Goal: Navigation & Orientation: Find specific page/section

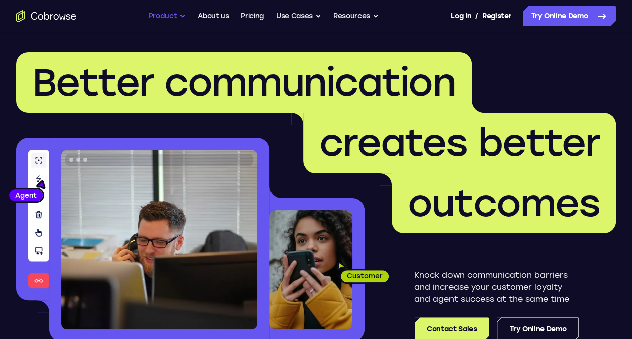
click at [170, 7] on button "Product" at bounding box center [167, 16] width 37 height 20
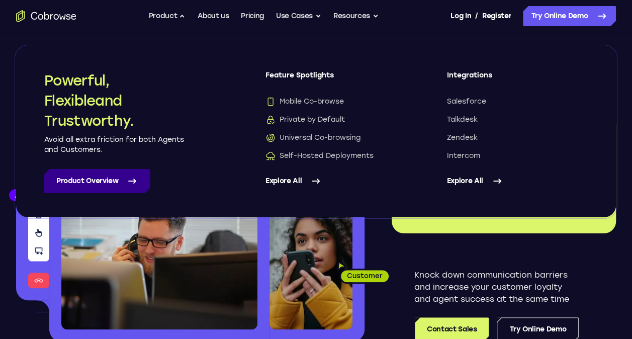
click at [84, 178] on link "Product Overview" at bounding box center [97, 181] width 106 height 24
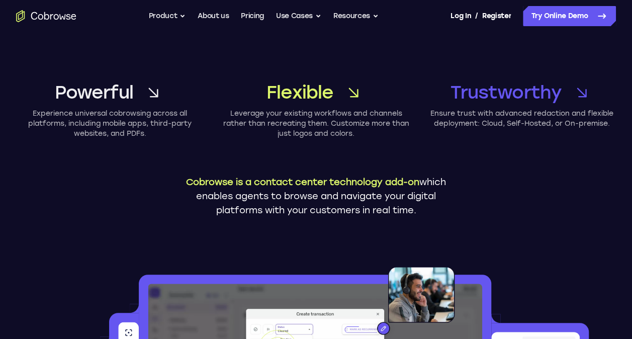
click at [556, 94] on span "Trustworthy" at bounding box center [505, 92] width 111 height 24
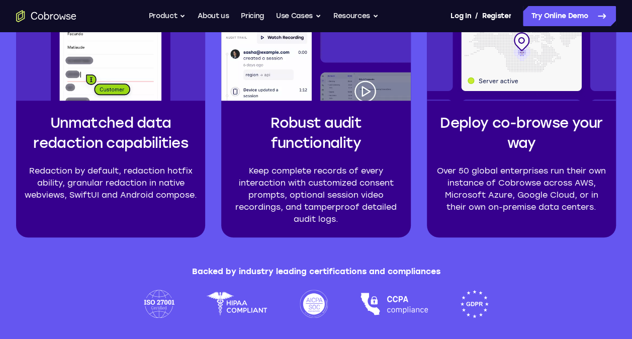
scroll to position [2381, 0]
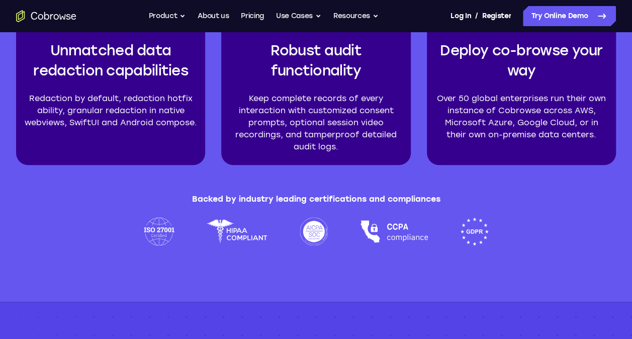
click at [469, 222] on img at bounding box center [474, 231] width 29 height 28
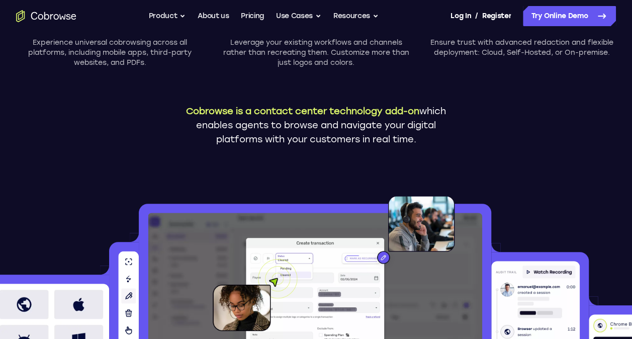
scroll to position [0, 0]
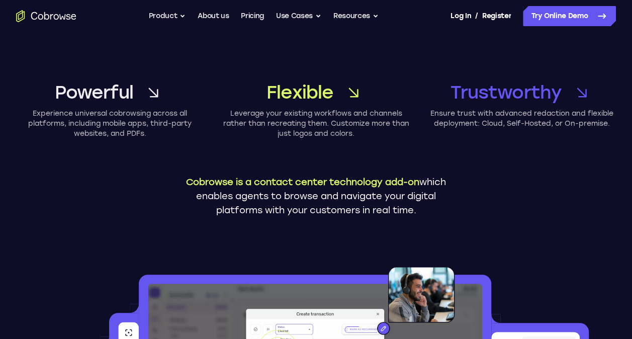
click at [310, 120] on p "Leverage your existing workflows and channels rather than recreating them. Cust…" at bounding box center [316, 124] width 188 height 30
click at [163, 93] on icon at bounding box center [153, 92] width 29 height 29
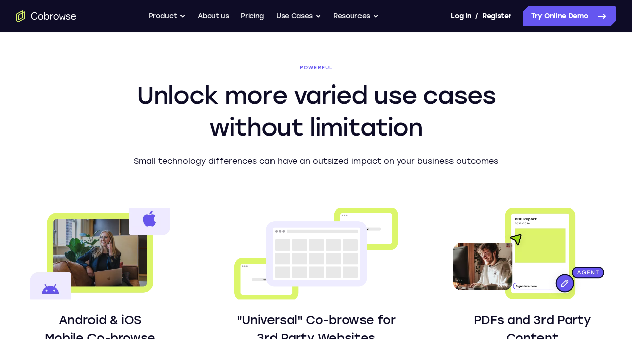
scroll to position [433, 0]
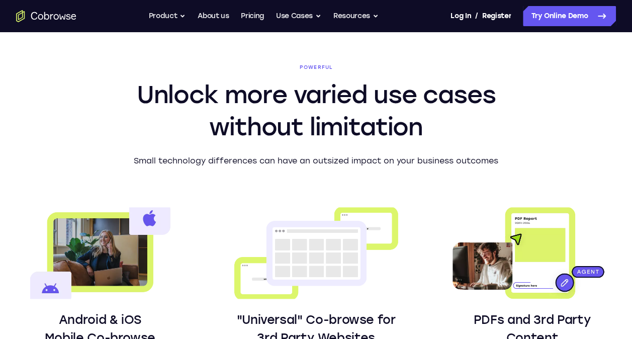
click at [295, 252] on img at bounding box center [316, 252] width 168 height 91
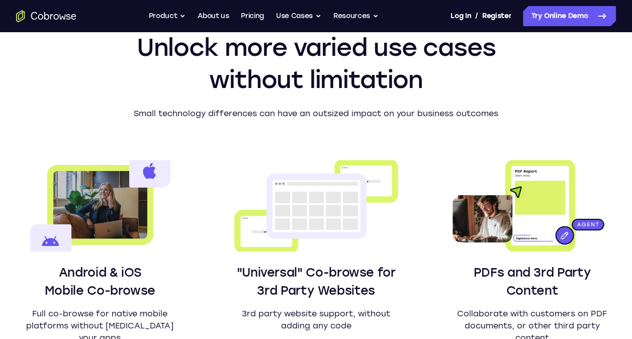
scroll to position [481, 0]
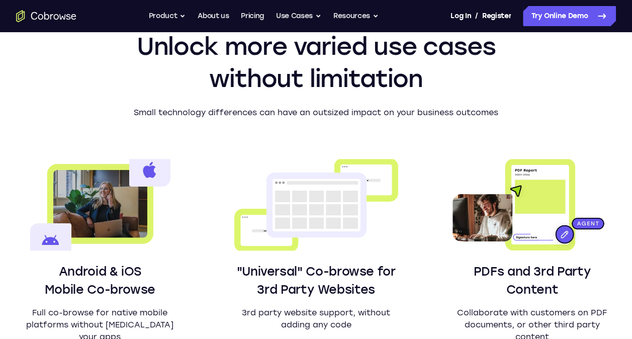
click at [297, 256] on div ""Universal" Co-browse for 3rd Party Websites 3rd party website support, without…" at bounding box center [316, 257] width 168 height 196
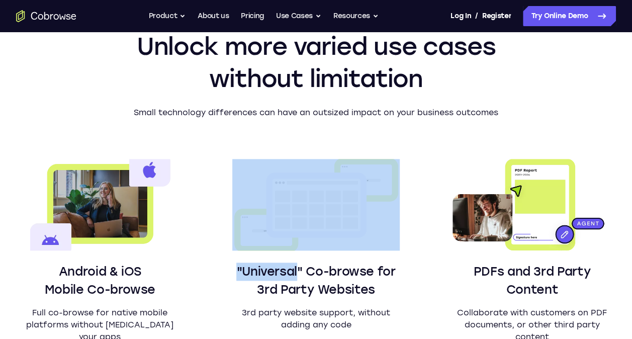
click at [297, 256] on div ""Universal" Co-browse for 3rd Party Websites 3rd party website support, without…" at bounding box center [316, 257] width 168 height 196
click at [243, 269] on h3 ""Universal" Co-browse for 3rd Party Websites" at bounding box center [316, 280] width 168 height 36
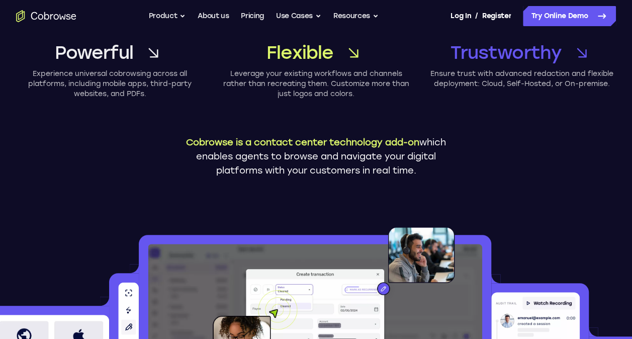
scroll to position [0, 0]
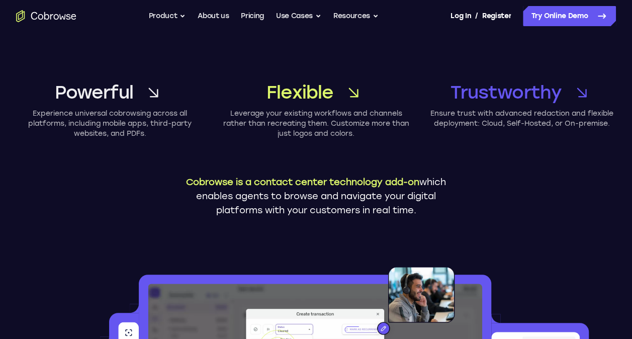
click at [141, 84] on link "Powerful" at bounding box center [110, 92] width 188 height 24
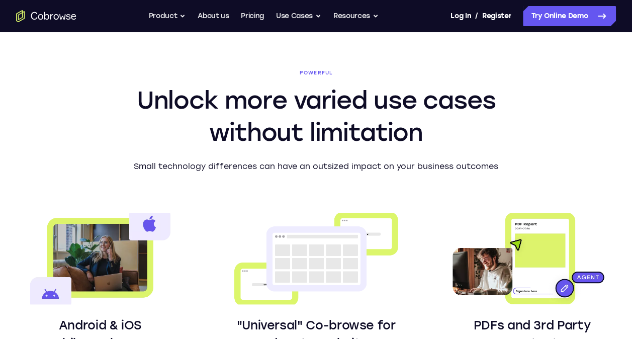
scroll to position [433, 0]
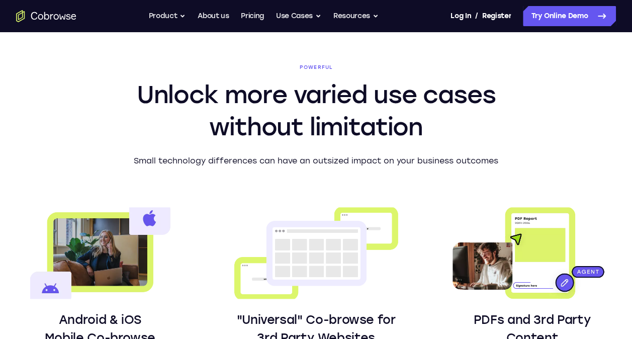
click at [342, 242] on img at bounding box center [316, 252] width 168 height 91
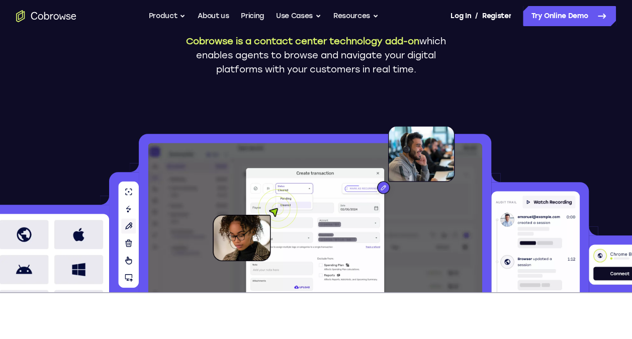
scroll to position [0, 0]
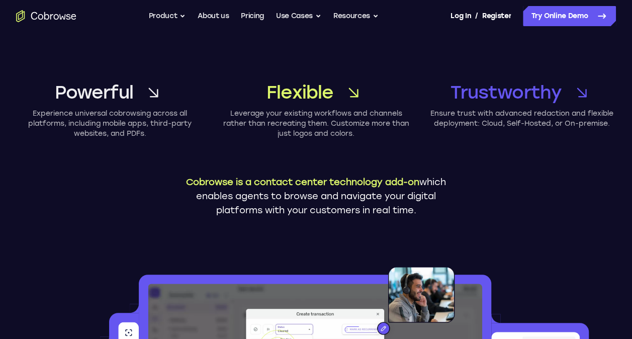
click at [317, 118] on p "Leverage your existing workflows and channels rather than recreating them. Cust…" at bounding box center [316, 124] width 188 height 30
click at [132, 92] on span "Powerful" at bounding box center [94, 92] width 78 height 24
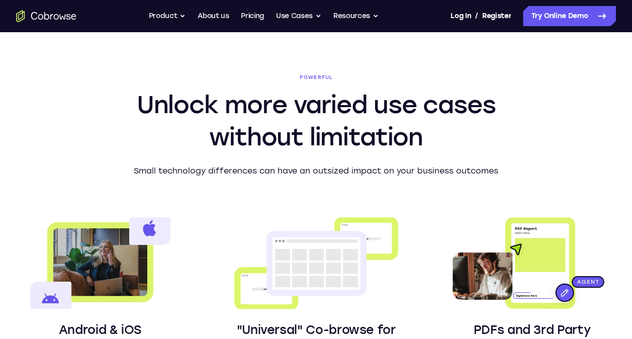
scroll to position [433, 0]
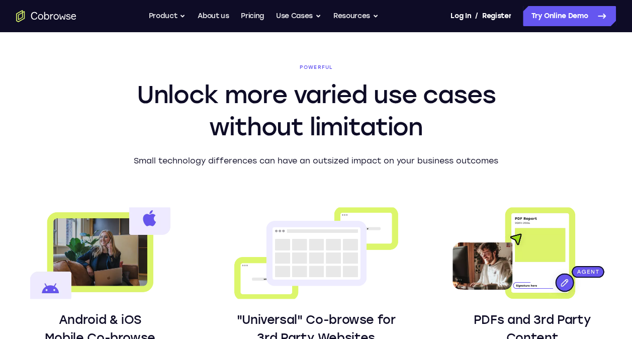
click at [132, 92] on h2 "Unlock more varied use cases without limitation" at bounding box center [316, 110] width 386 height 64
click at [289, 283] on img at bounding box center [316, 252] width 168 height 91
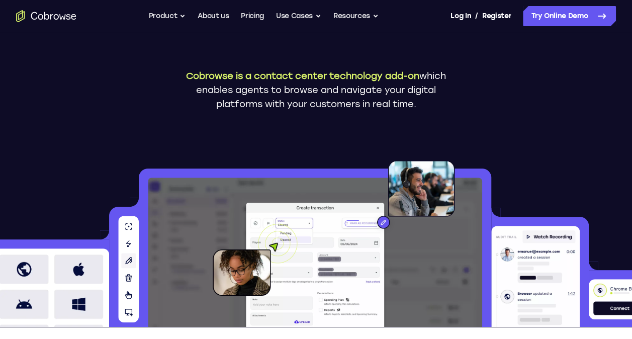
scroll to position [0, 0]
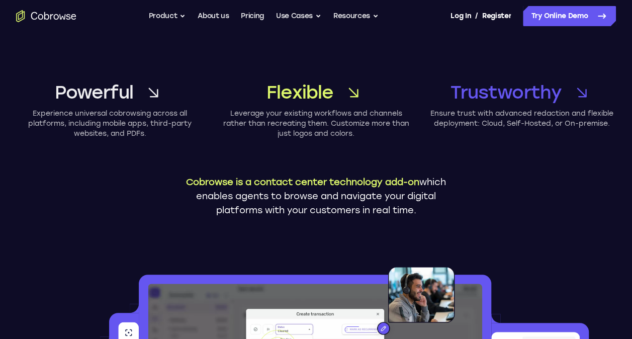
click at [144, 89] on icon at bounding box center [153, 92] width 29 height 29
click at [295, 21] on button "Use Cases" at bounding box center [298, 16] width 45 height 20
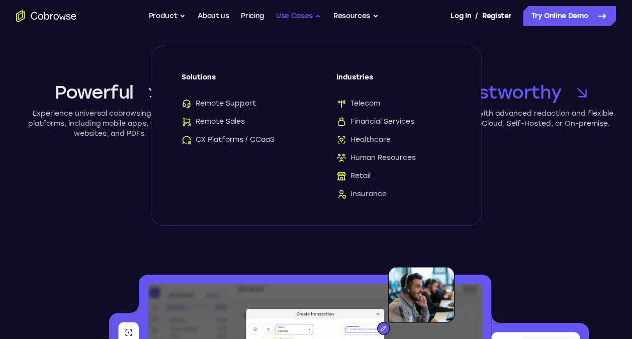
click at [295, 21] on button "Use Cases" at bounding box center [298, 16] width 45 height 20
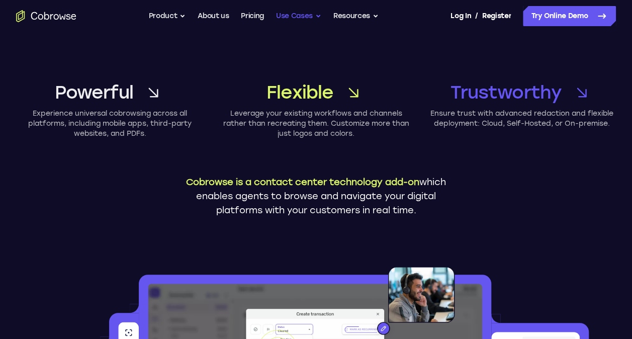
click at [295, 21] on button "Use Cases" at bounding box center [298, 16] width 45 height 20
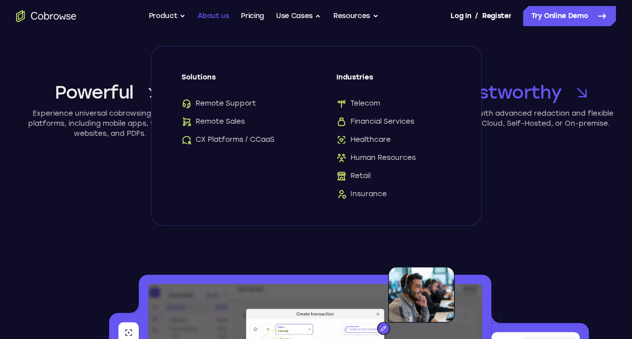
click at [223, 15] on link "About us" at bounding box center [212, 16] width 31 height 20
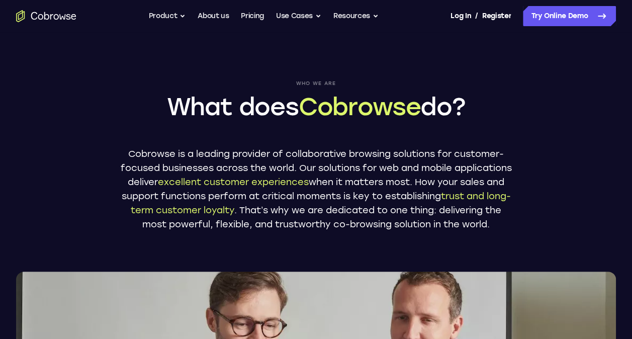
click at [174, 18] on button "Product" at bounding box center [167, 16] width 37 height 20
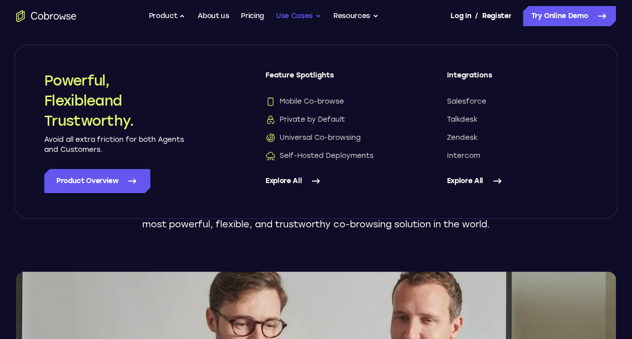
click at [292, 10] on button "Use Cases" at bounding box center [298, 16] width 45 height 20
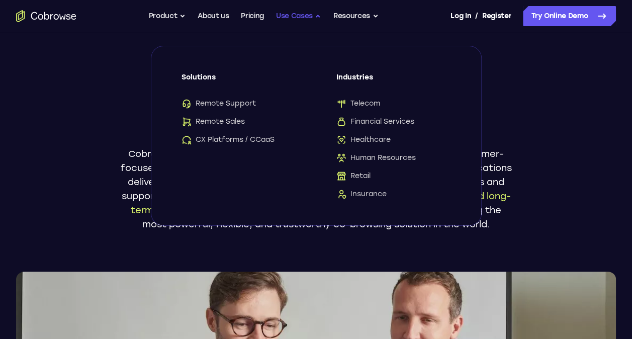
click at [292, 10] on button "Use Cases" at bounding box center [298, 16] width 45 height 20
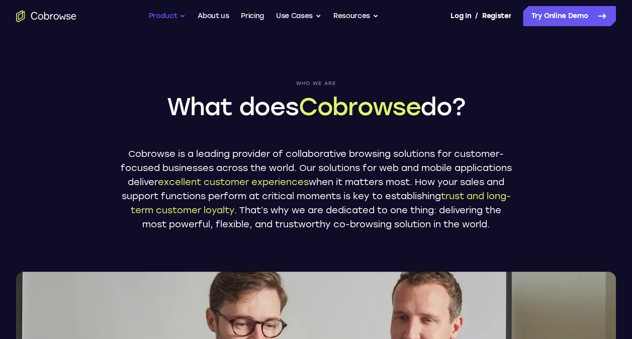
click at [162, 19] on button "Product" at bounding box center [167, 16] width 37 height 20
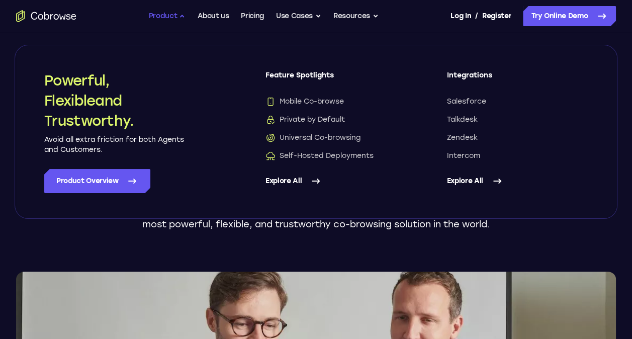
click at [162, 19] on button "Product" at bounding box center [167, 16] width 37 height 20
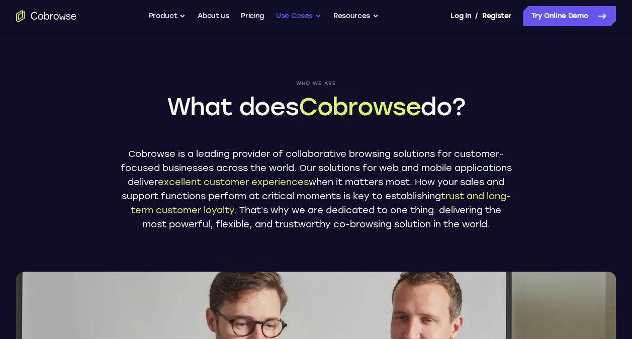
click at [310, 16] on button "Use Cases" at bounding box center [298, 16] width 45 height 20
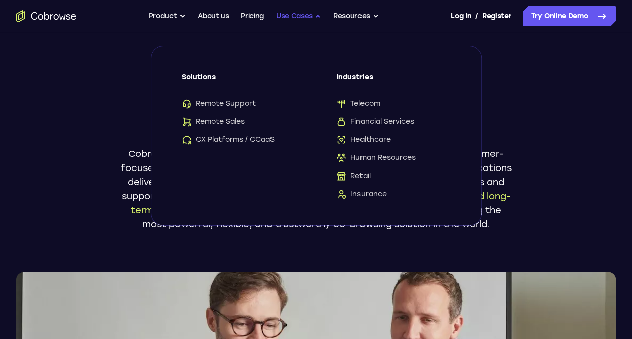
click at [310, 16] on button "Use Cases" at bounding box center [298, 16] width 45 height 20
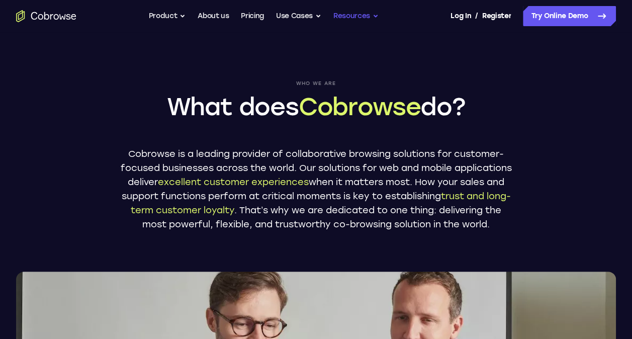
click at [363, 10] on button "Resources" at bounding box center [355, 16] width 45 height 20
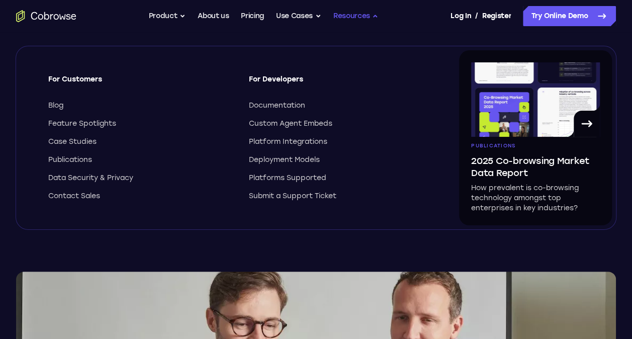
click at [363, 10] on button "Resources" at bounding box center [355, 16] width 45 height 20
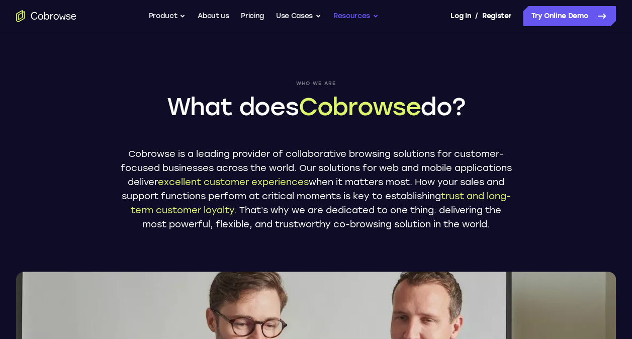
click at [363, 10] on button "Resources" at bounding box center [355, 16] width 45 height 20
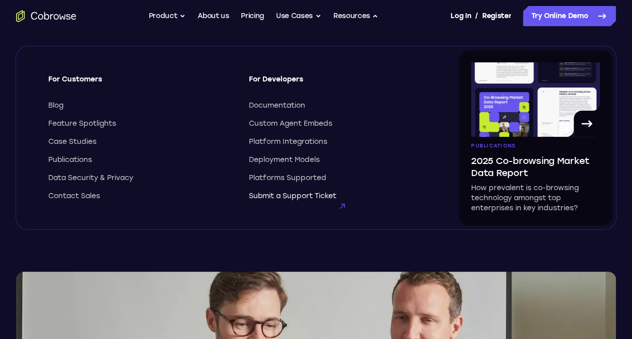
click at [288, 197] on span "Submit a Support Ticket" at bounding box center [292, 196] width 87 height 10
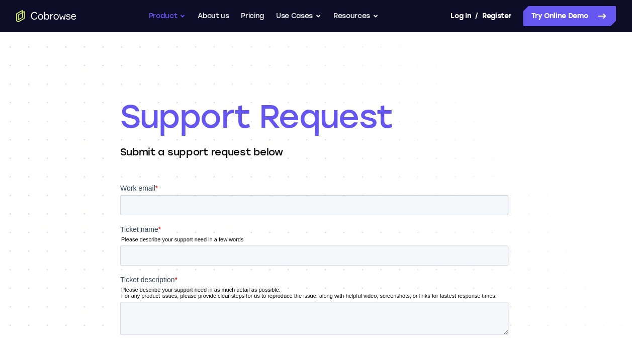
click at [172, 16] on button "Product" at bounding box center [167, 16] width 37 height 20
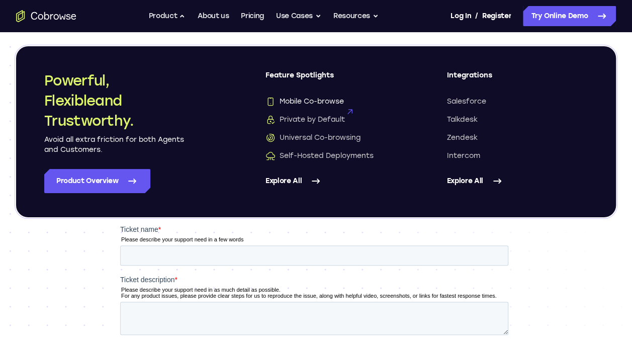
click at [300, 96] on span "Mobile Co-browse" at bounding box center [304, 101] width 78 height 10
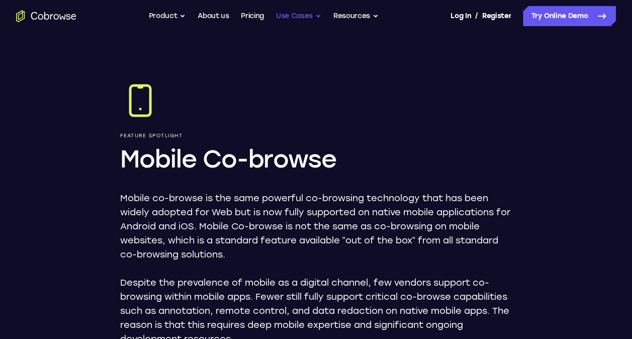
click at [304, 20] on button "Use Cases" at bounding box center [298, 16] width 45 height 20
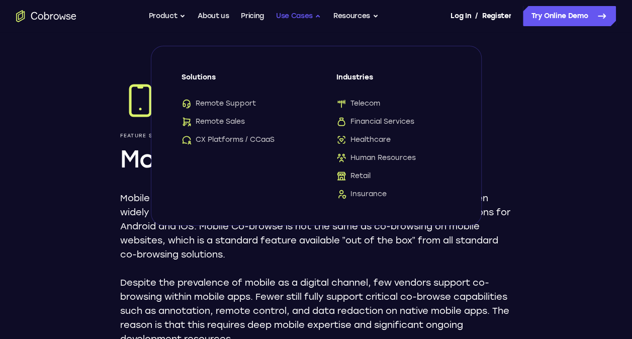
click at [304, 20] on button "Use Cases" at bounding box center [298, 16] width 45 height 20
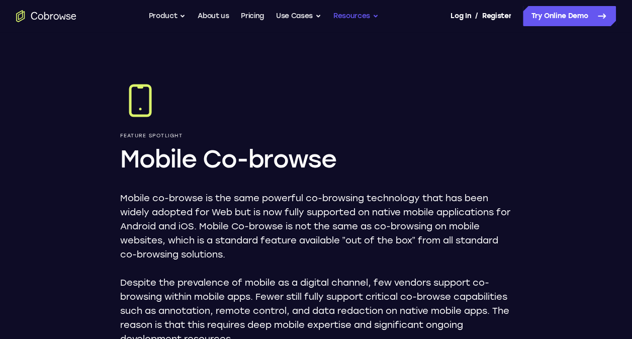
click at [347, 7] on button "Resources" at bounding box center [355, 16] width 45 height 20
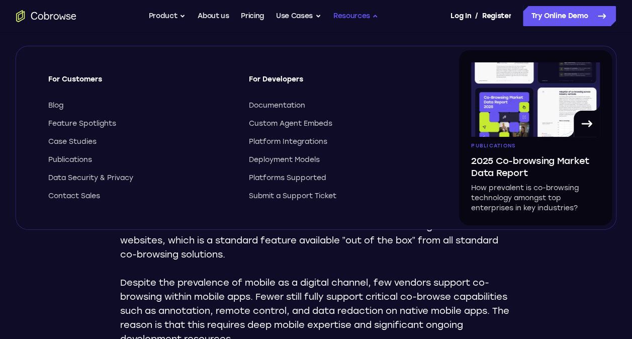
click at [347, 7] on button "Resources" at bounding box center [355, 16] width 45 height 20
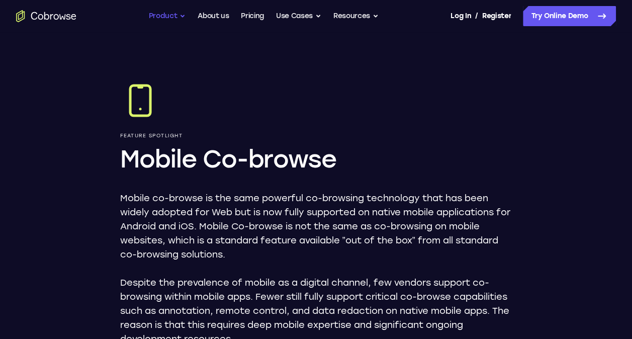
click at [163, 19] on button "Product" at bounding box center [167, 16] width 37 height 20
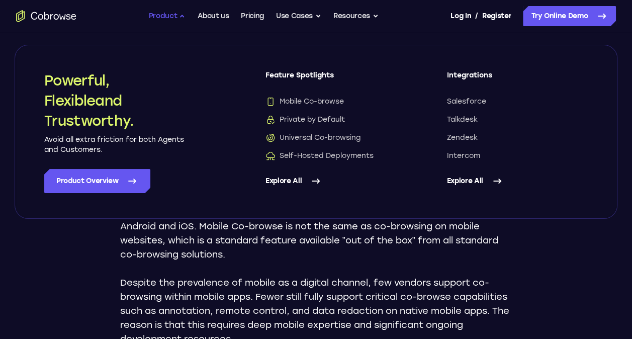
click at [163, 19] on button "Product" at bounding box center [167, 16] width 37 height 20
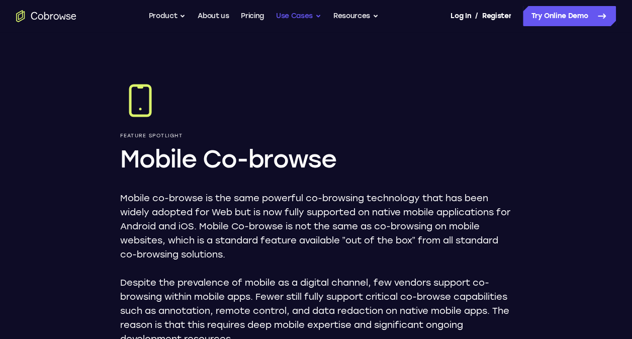
click at [309, 16] on button "Use Cases" at bounding box center [298, 16] width 45 height 20
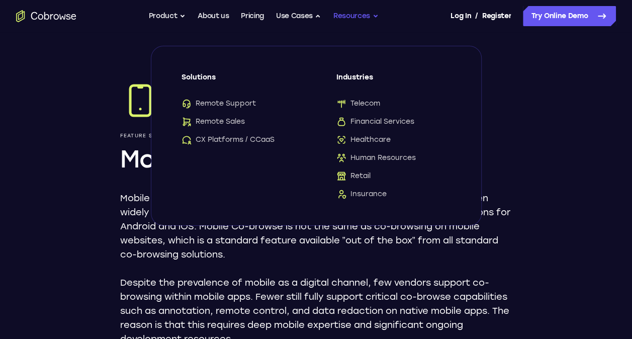
click at [343, 10] on button "Resources" at bounding box center [355, 16] width 45 height 20
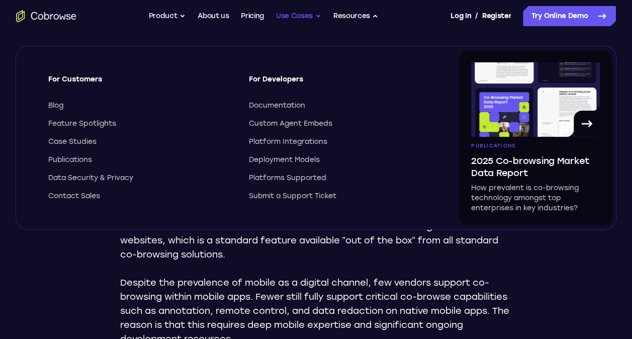
click at [301, 16] on button "Use Cases" at bounding box center [298, 16] width 45 height 20
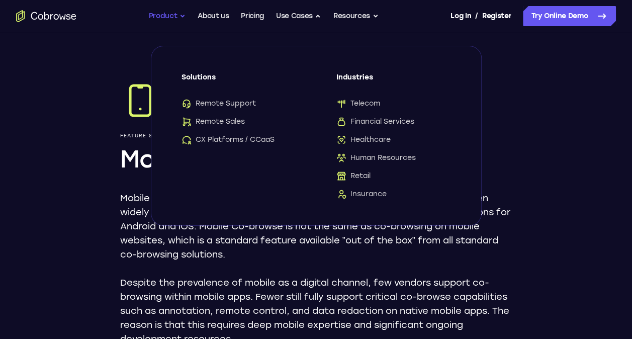
click at [154, 13] on button "Product" at bounding box center [167, 16] width 37 height 20
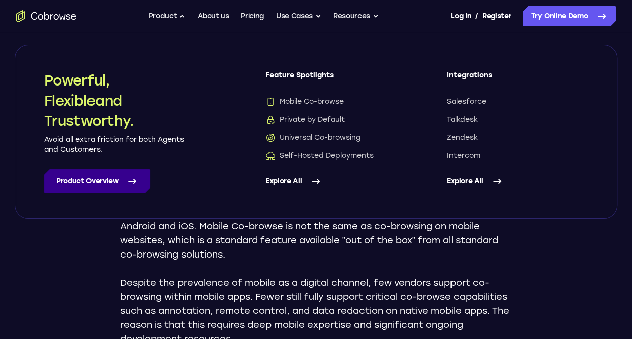
click at [140, 179] on link "Product Overview" at bounding box center [97, 181] width 106 height 24
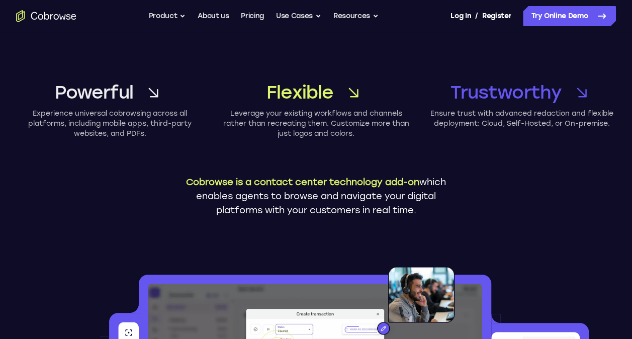
click at [308, 88] on span "Flexible" at bounding box center [299, 92] width 67 height 24
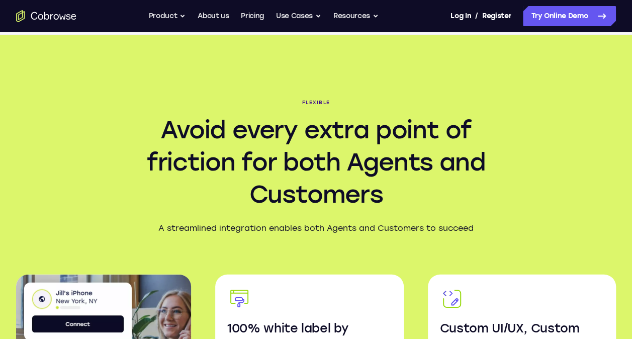
scroll to position [1331, 0]
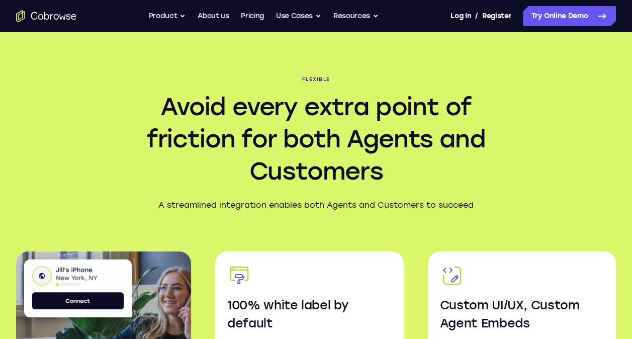
click at [296, 300] on h3 "100% white label by default" at bounding box center [309, 314] width 164 height 36
click at [243, 263] on icon at bounding box center [239, 275] width 24 height 25
click at [451, 268] on icon at bounding box center [450, 270] width 2 height 5
click at [164, 15] on button "Product" at bounding box center [167, 16] width 37 height 20
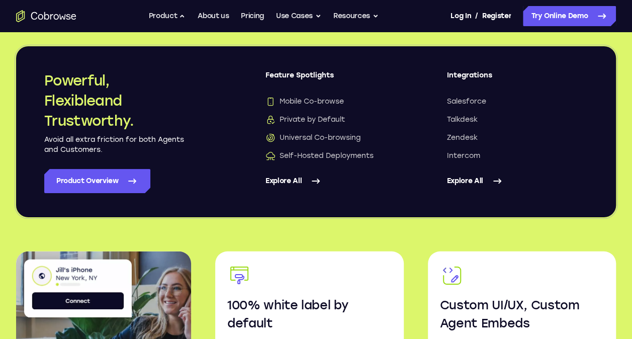
click at [302, 107] on div "Mobile Co-browse Private by Default Universal Co-browsing Self-Hosted Deploymen…" at bounding box center [335, 128] width 141 height 64
click at [330, 99] on span "Mobile Co-browse" at bounding box center [304, 101] width 78 height 10
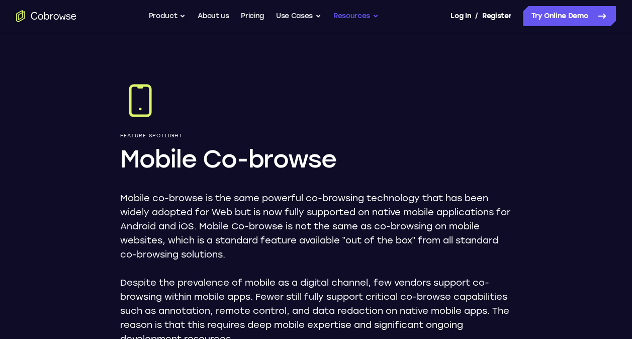
click at [362, 16] on button "Resources" at bounding box center [355, 16] width 45 height 20
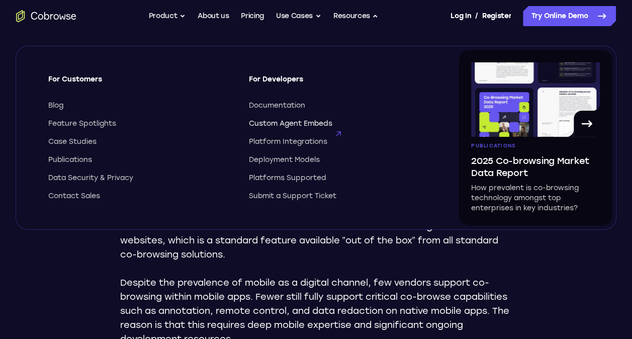
click at [309, 127] on span "Custom Agent Embeds" at bounding box center [290, 124] width 83 height 10
click at [288, 12] on button "Use Cases" at bounding box center [298, 16] width 45 height 20
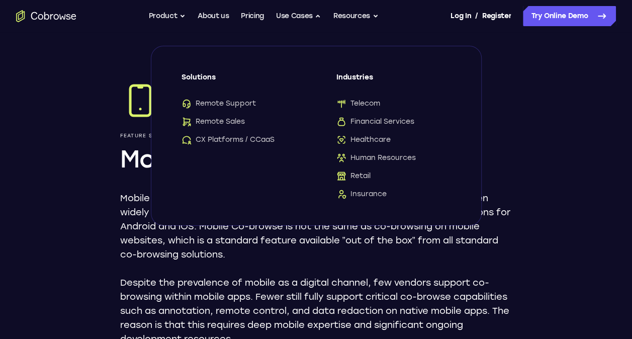
click at [400, 244] on p "Mobile co-browse is the same powerful co-browsing technology that has been wide…" at bounding box center [316, 226] width 392 height 70
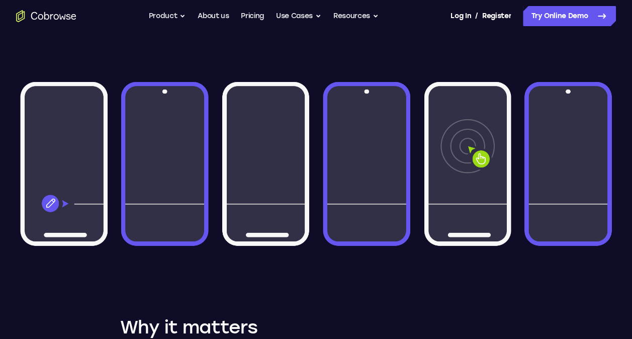
scroll to position [333, 0]
click at [251, 208] on img at bounding box center [315, 164] width 599 height 206
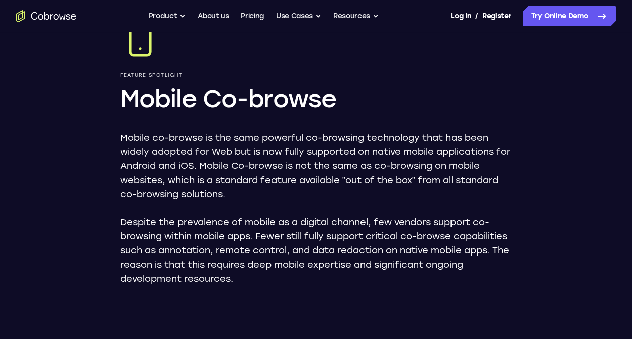
scroll to position [0, 0]
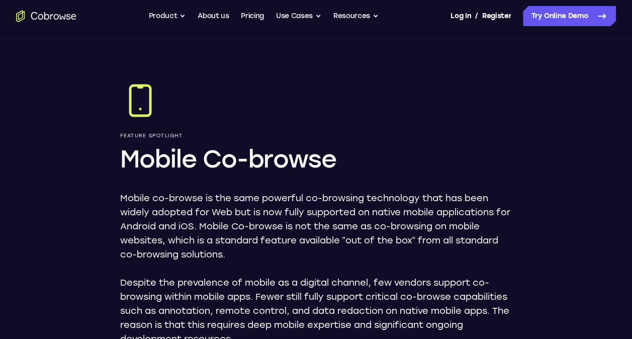
click at [475, 11] on span "/" at bounding box center [476, 16] width 3 height 12
click at [497, 17] on link "Register" at bounding box center [496, 16] width 29 height 20
